Goal: Navigation & Orientation: Find specific page/section

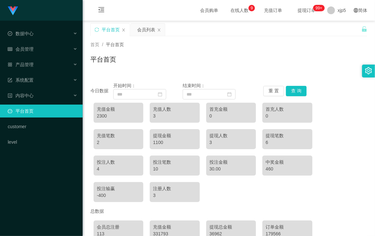
scroll to position [49, 0]
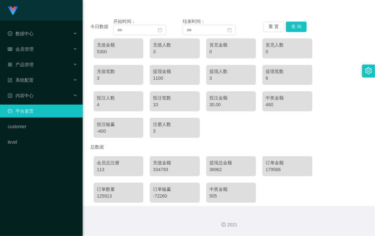
click at [287, 120] on div "充值金额 5300 充值人数 3 首充金额 0 首充人数 0 充值笔数 3 提现金额 1100 提现人数 3 提现笔数 6 投注人数 4 投注笔数 10 投注…" at bounding box center [228, 88] width 277 height 106
